Goal: Information Seeking & Learning: Compare options

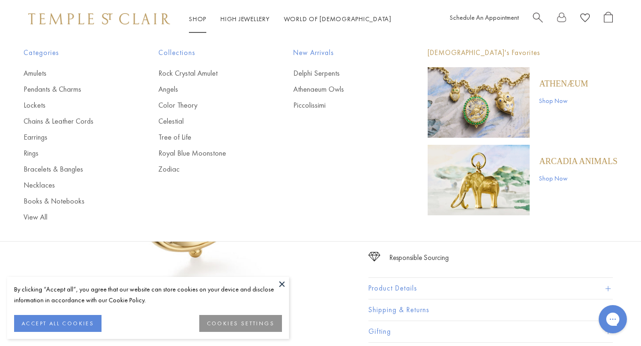
click at [204, 18] on link "Shop Shop" at bounding box center [197, 19] width 17 height 8
click at [64, 86] on link "Pendants & Charms" at bounding box center [71, 89] width 97 height 10
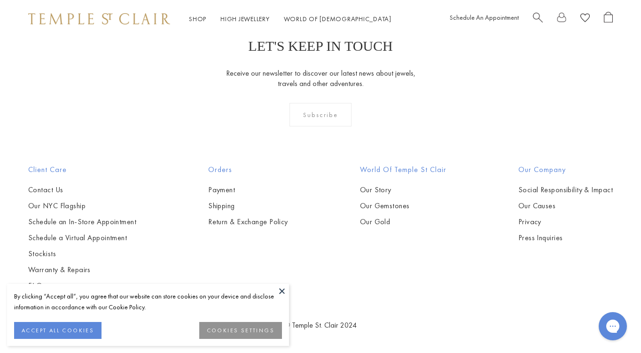
scroll to position [3545, 0]
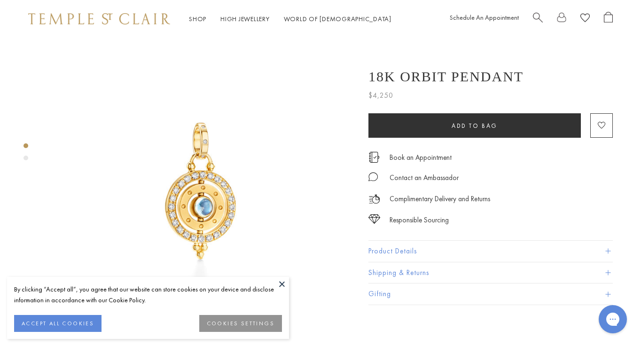
click at [399, 250] on button "Product Details" at bounding box center [490, 251] width 244 height 21
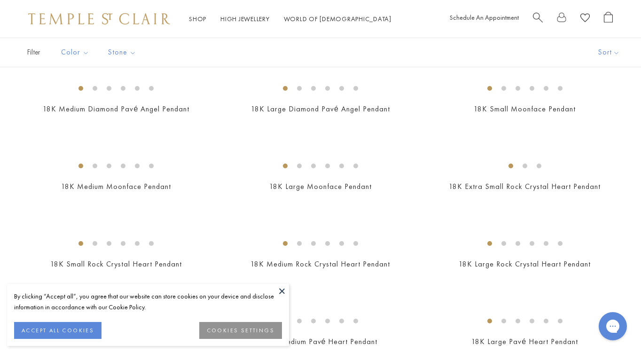
scroll to position [314, 0]
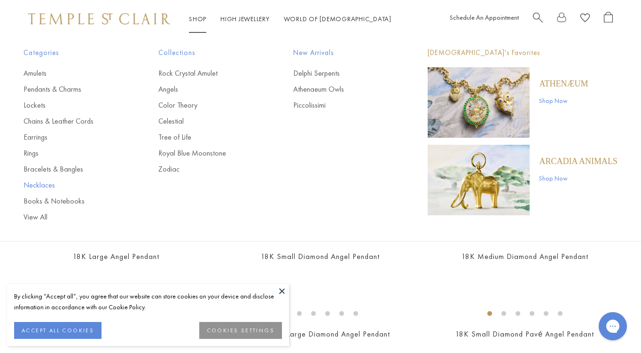
click at [40, 187] on link "Necklaces" at bounding box center [71, 185] width 97 height 10
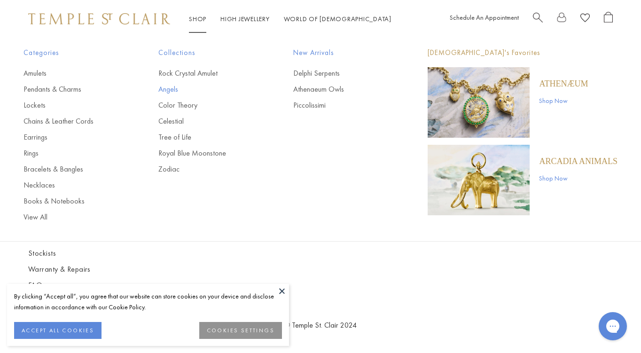
scroll to position [1253, 0]
click at [186, 121] on link "Celestial" at bounding box center [206, 121] width 97 height 10
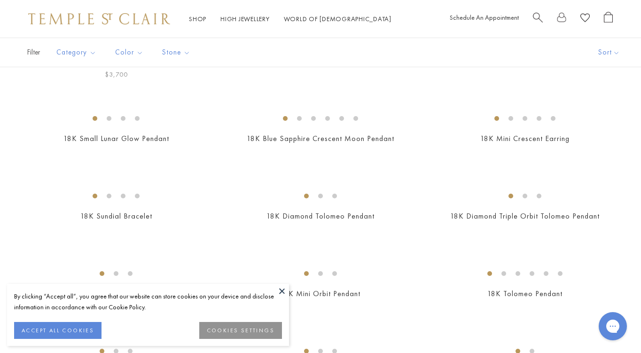
scroll to position [252, 0]
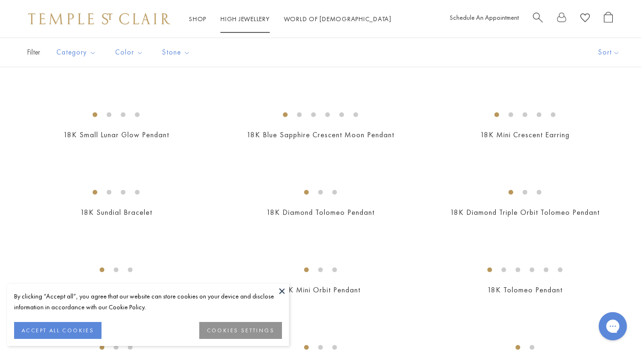
click at [244, 20] on link "High Jewellery High Jewellery" at bounding box center [244, 19] width 49 height 8
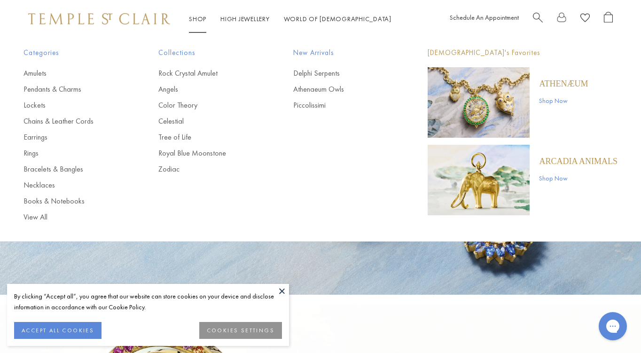
click at [196, 21] on link "Shop Shop" at bounding box center [197, 19] width 17 height 8
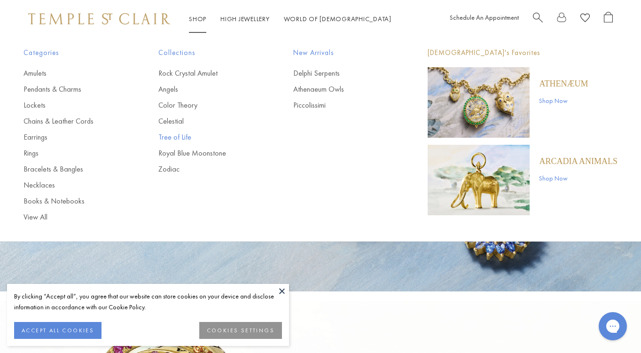
scroll to position [4, 0]
click at [176, 167] on link "Zodiac" at bounding box center [206, 169] width 97 height 10
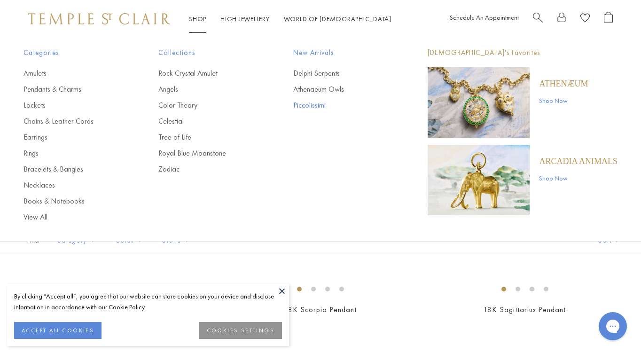
click at [327, 108] on link "Piccolissimi" at bounding box center [341, 105] width 97 height 10
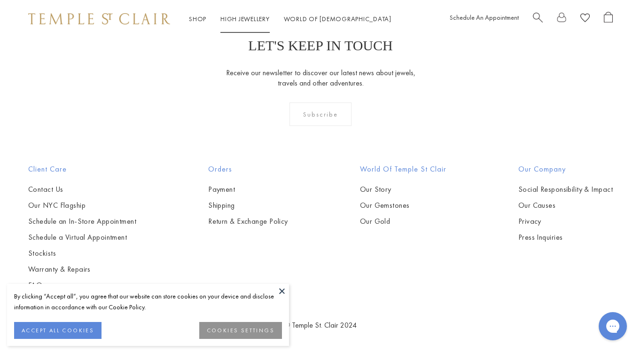
scroll to position [1030, 0]
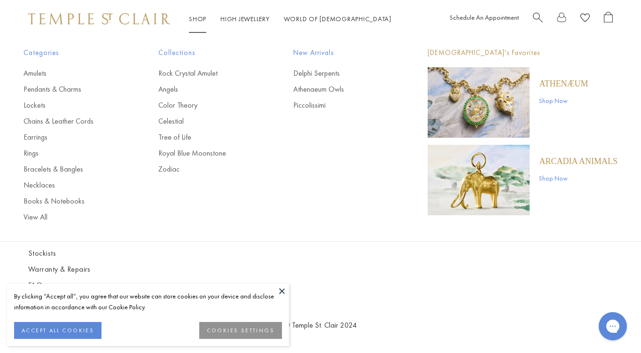
click at [197, 17] on link "Shop Shop" at bounding box center [197, 19] width 17 height 8
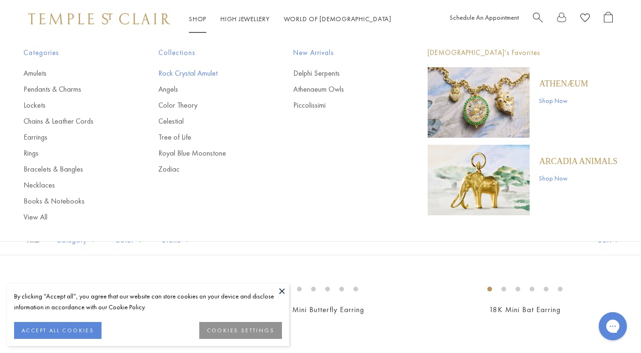
scroll to position [1, 0]
click at [180, 74] on link "Rock Crystal Amulet" at bounding box center [206, 73] width 97 height 10
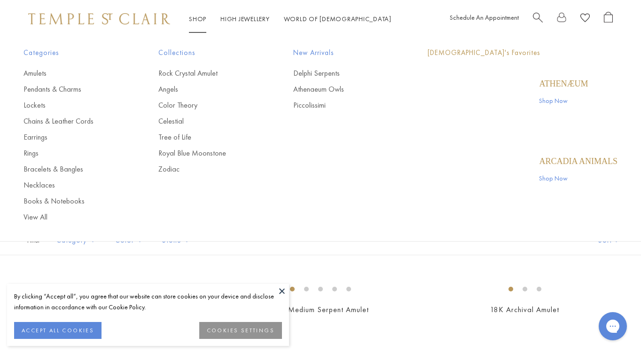
click at [199, 19] on link "Shop Shop" at bounding box center [197, 19] width 17 height 8
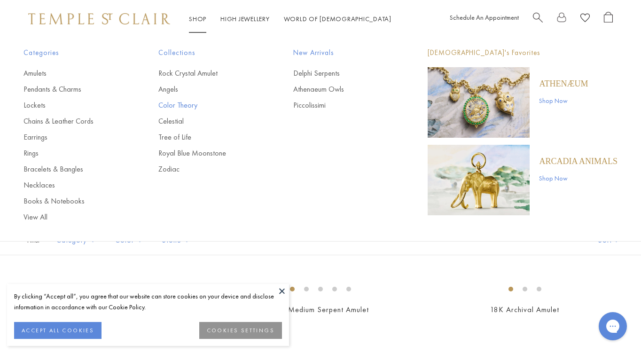
click at [179, 104] on link "Color Theory" at bounding box center [206, 105] width 97 height 10
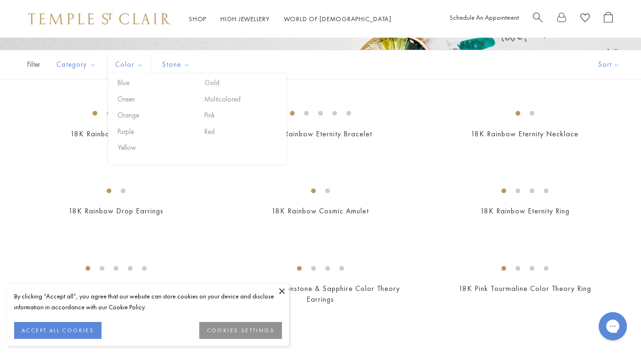
scroll to position [174, 0]
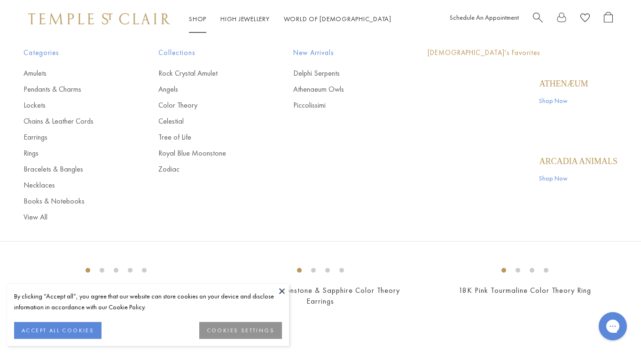
click at [197, 16] on link "Shop Shop" at bounding box center [197, 19] width 17 height 8
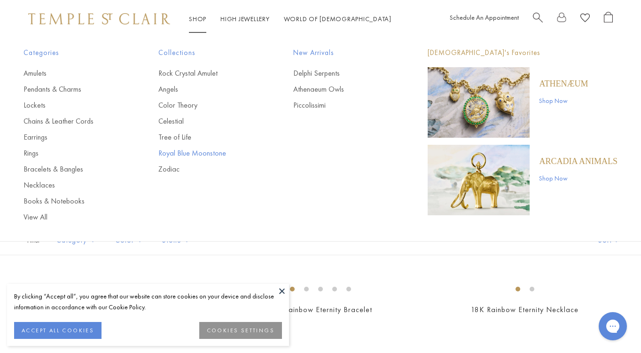
click at [190, 152] on link "Royal Blue Moonstone" at bounding box center [206, 153] width 97 height 10
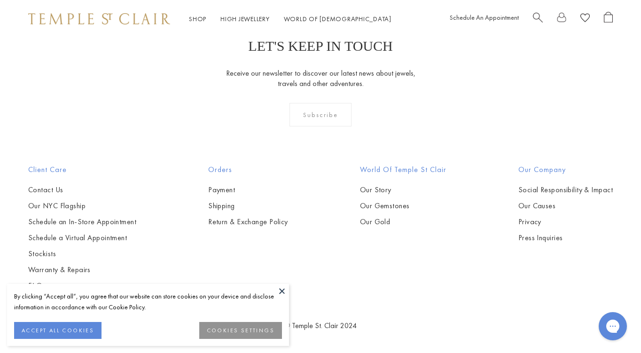
scroll to position [3072, 0]
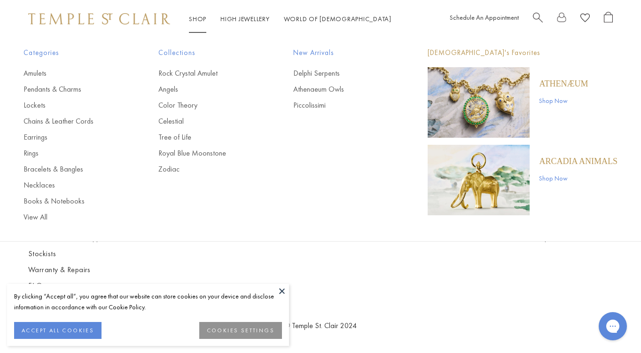
click at [197, 17] on link "Shop Shop" at bounding box center [197, 19] width 17 height 8
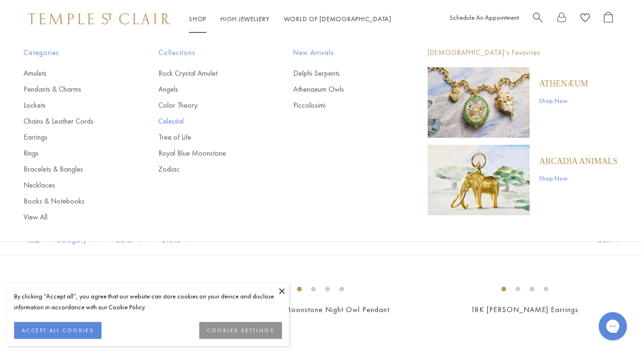
click at [185, 121] on link "Celestial" at bounding box center [206, 121] width 97 height 10
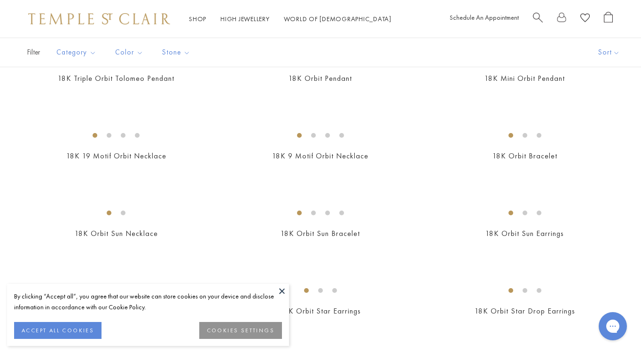
scroll to position [542, 0]
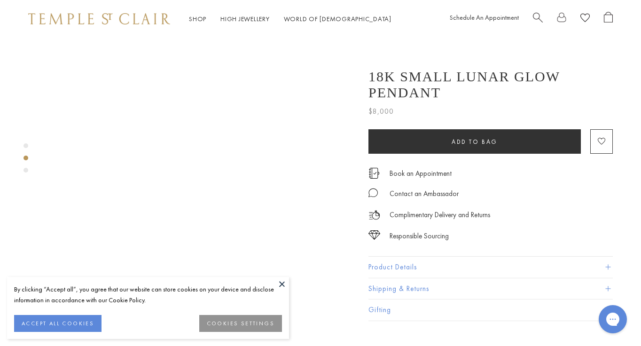
scroll to position [418, 0]
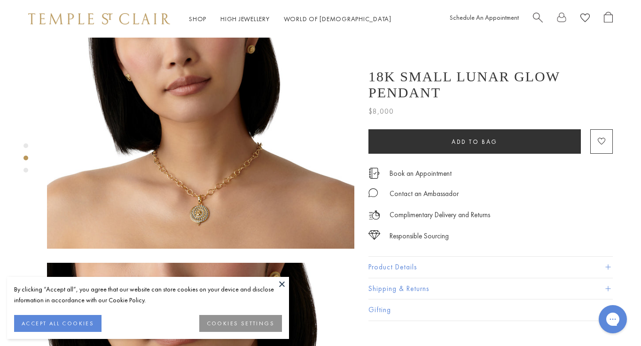
click at [282, 281] on button at bounding box center [282, 284] width 14 height 14
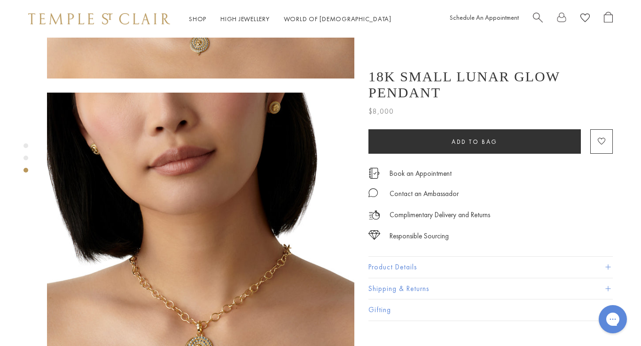
scroll to position [589, 0]
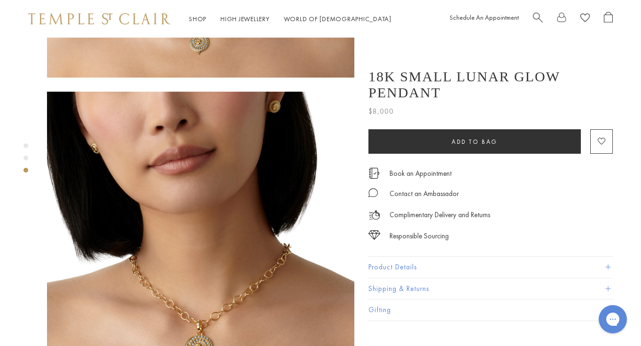
click at [414, 257] on button "Product Details" at bounding box center [490, 267] width 244 height 21
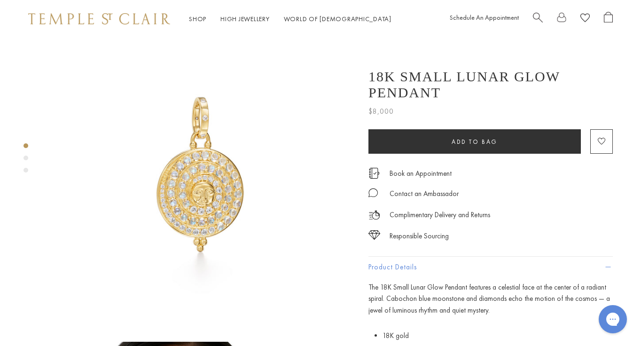
scroll to position [0, 0]
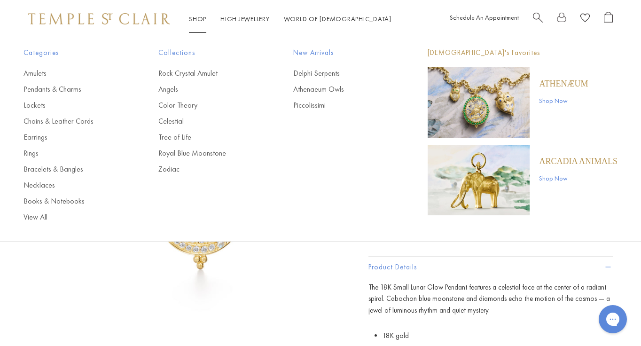
click at [189, 19] on link "Shop Shop" at bounding box center [197, 19] width 17 height 8
click at [183, 138] on link "Tree of Life" at bounding box center [206, 137] width 97 height 10
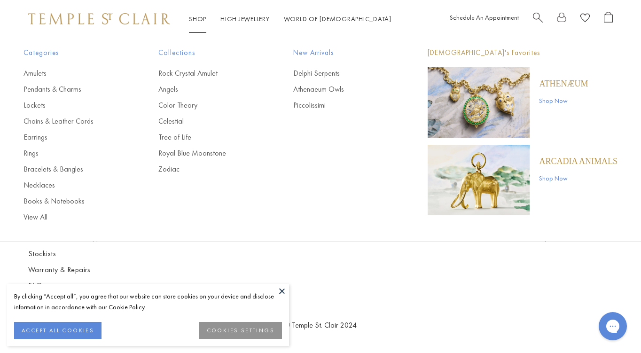
scroll to position [2936, 0]
click at [181, 121] on link "Celestial" at bounding box center [206, 121] width 97 height 10
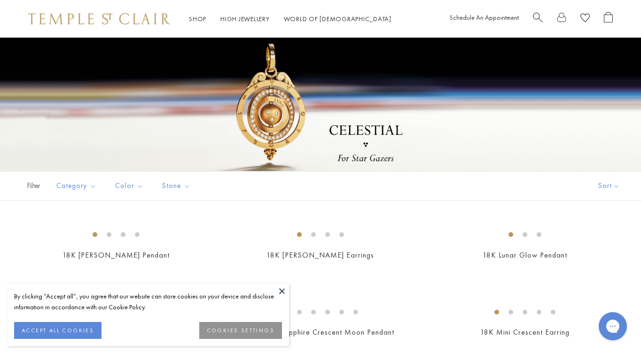
scroll to position [55, 0]
click at [269, 108] on div at bounding box center [320, 110] width 641 height 188
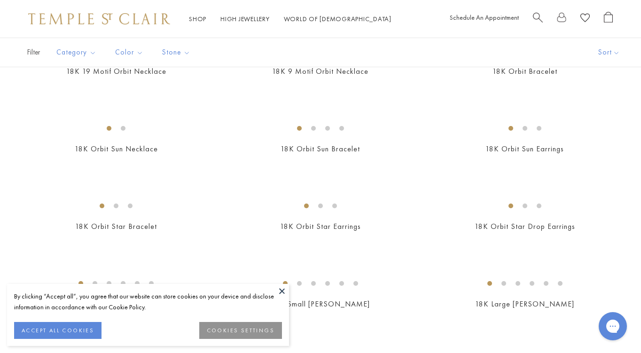
scroll to position [680, 0]
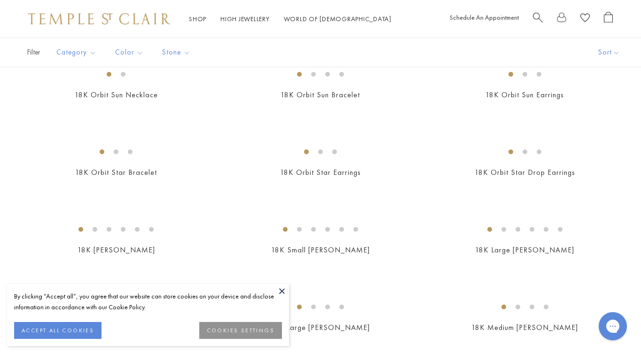
click at [0, 0] on img at bounding box center [0, 0] width 0 height 0
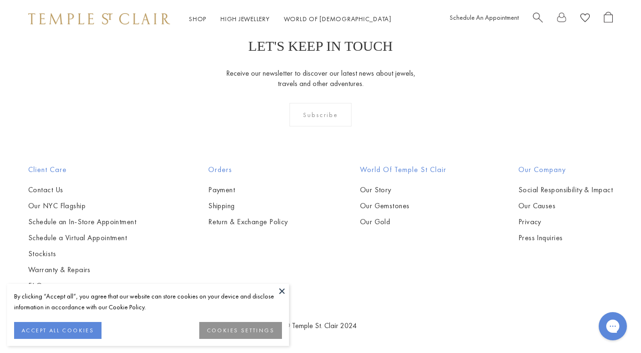
scroll to position [3497, 0]
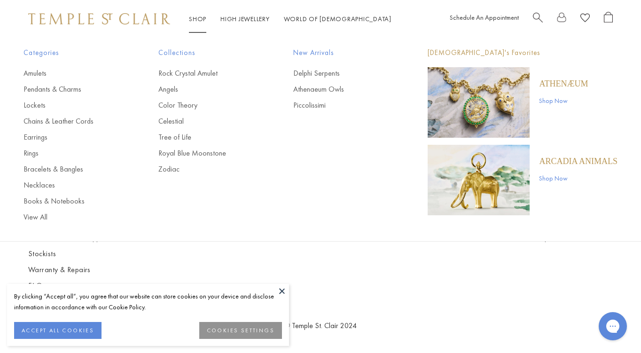
click at [190, 18] on link "Shop Shop" at bounding box center [197, 19] width 17 height 8
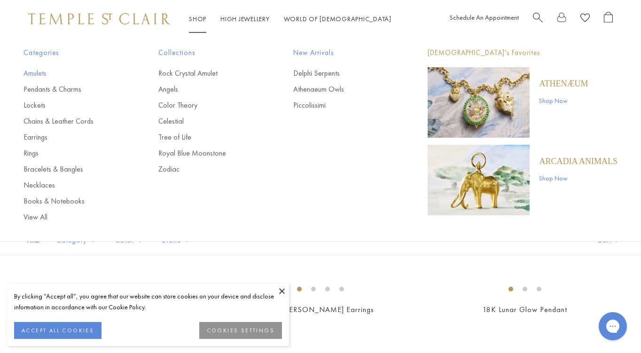
click at [43, 74] on link "Amulets" at bounding box center [71, 73] width 97 height 10
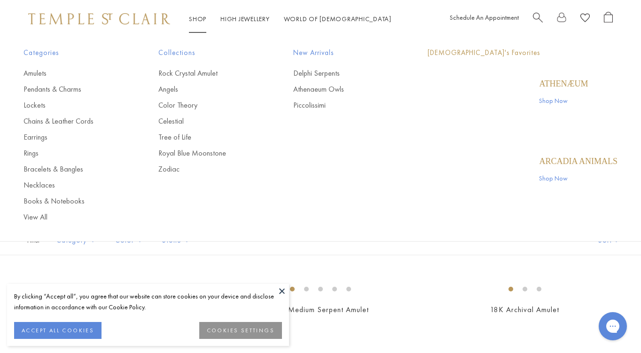
click at [201, 13] on li "Shop Shop Categories Amulets Pendants & Charms Lockets Chains & Leather Cords E…" at bounding box center [197, 19] width 17 height 12
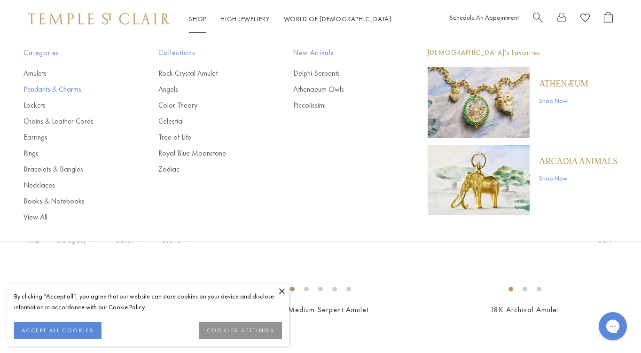
click at [58, 89] on link "Pendants & Charms" at bounding box center [71, 89] width 97 height 10
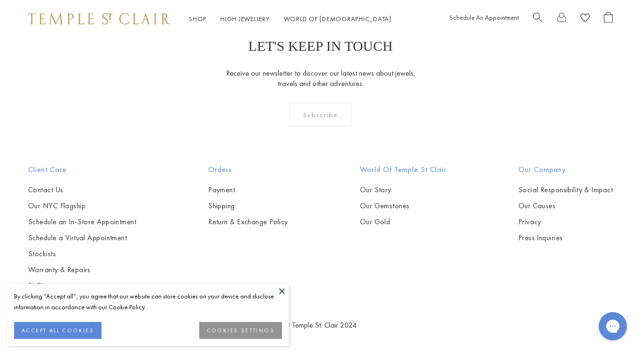
scroll to position [4057, 0]
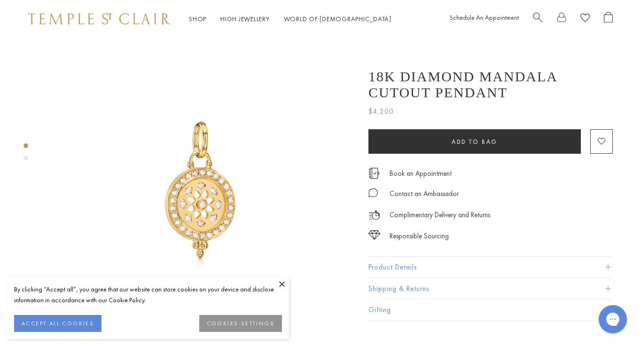
click at [417, 270] on button "Product Details" at bounding box center [490, 267] width 244 height 21
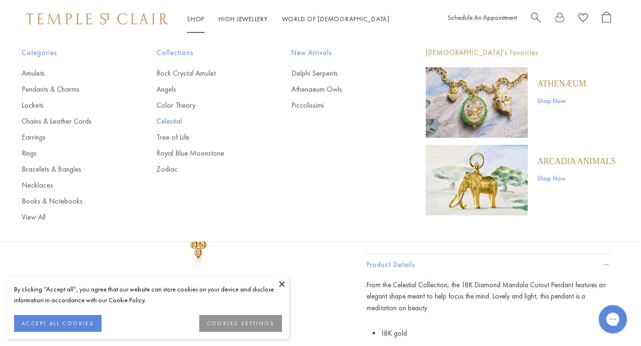
scroll to position [0, 2]
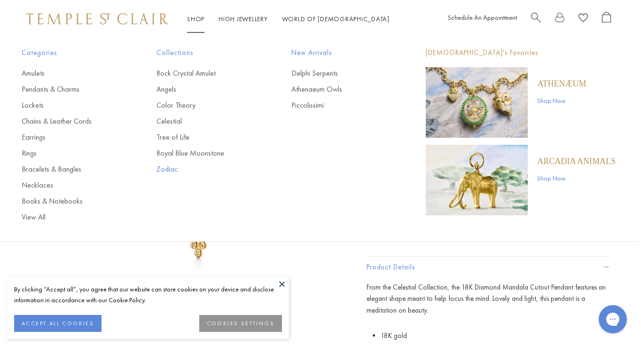
click at [167, 166] on link "Zodiac" at bounding box center [204, 169] width 97 height 10
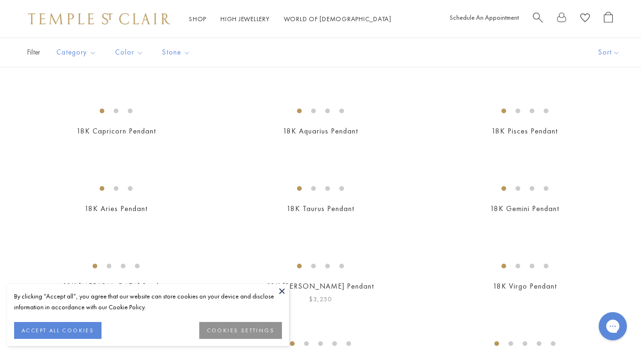
scroll to position [257, 0]
click at [238, 17] on link "High Jewellery High Jewellery" at bounding box center [244, 19] width 49 height 8
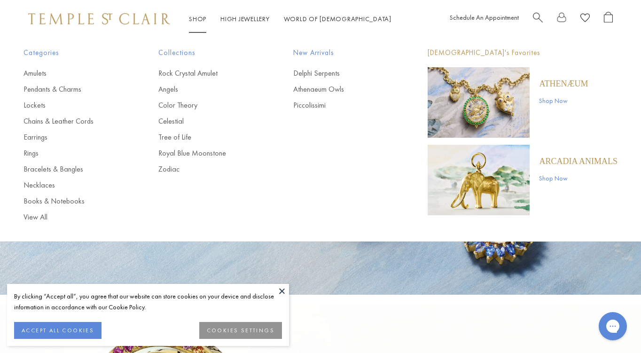
click at [199, 17] on link "Shop Shop" at bounding box center [197, 19] width 17 height 8
click at [50, 201] on link "Books & Notebooks" at bounding box center [71, 201] width 97 height 10
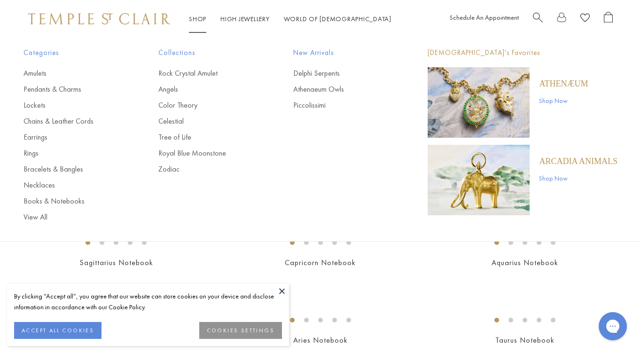
click at [201, 17] on link "Shop Shop" at bounding box center [197, 19] width 17 height 8
click at [184, 122] on link "Celestial" at bounding box center [206, 121] width 97 height 10
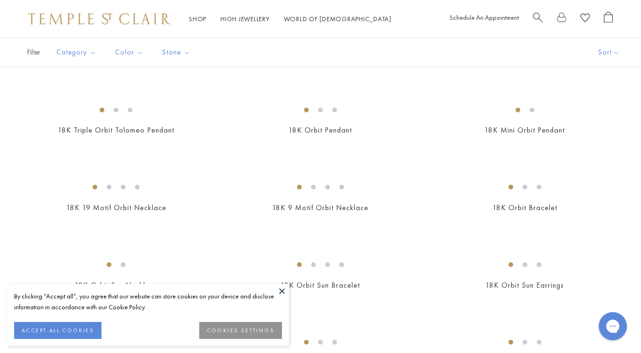
scroll to position [490, 0]
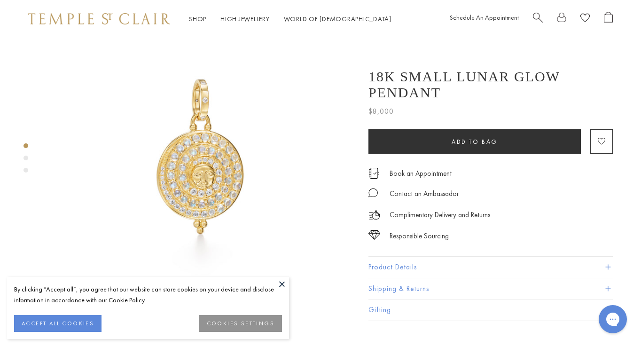
scroll to position [39, 0]
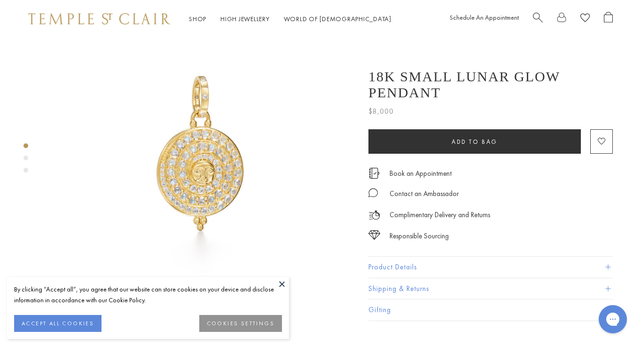
click at [415, 257] on button "Product Details" at bounding box center [490, 267] width 244 height 21
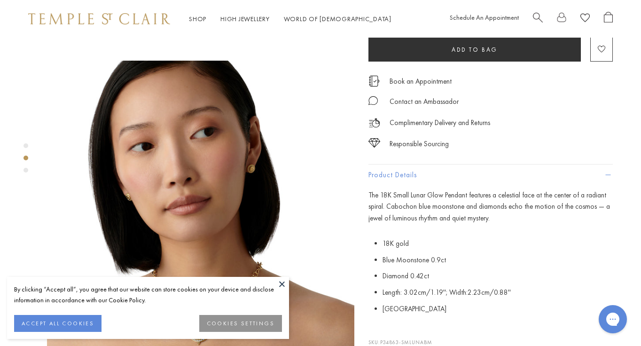
scroll to position [289, 0]
